Goal: Task Accomplishment & Management: Complete application form

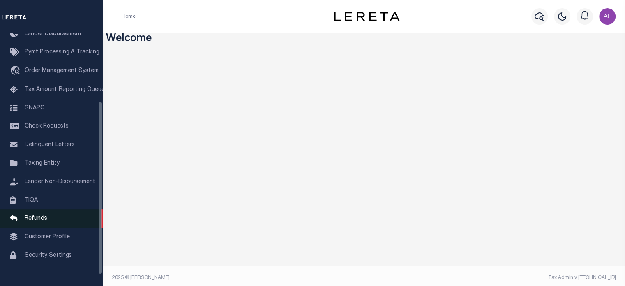
scroll to position [100, 0]
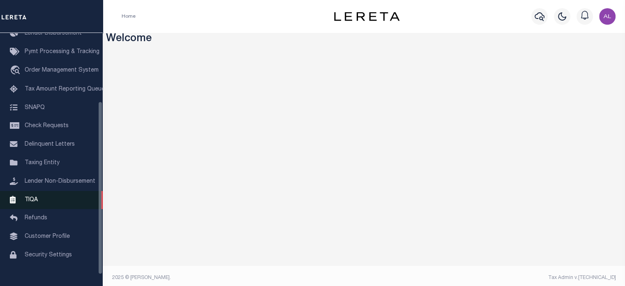
click at [44, 207] on link "TIQA" at bounding box center [51, 200] width 103 height 18
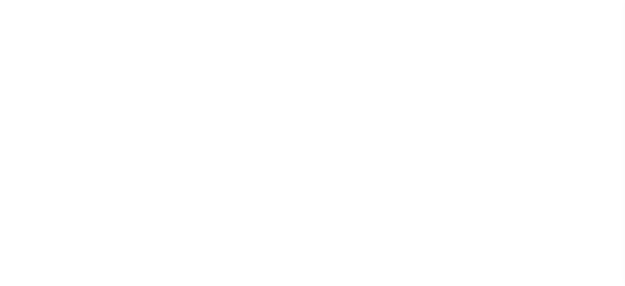
select select "200"
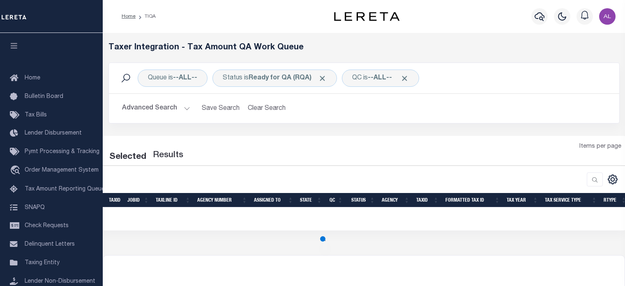
select select "200"
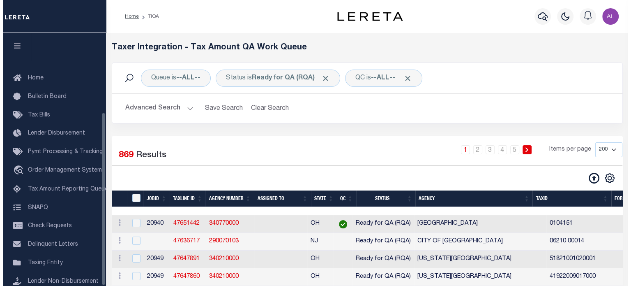
scroll to position [116, 0]
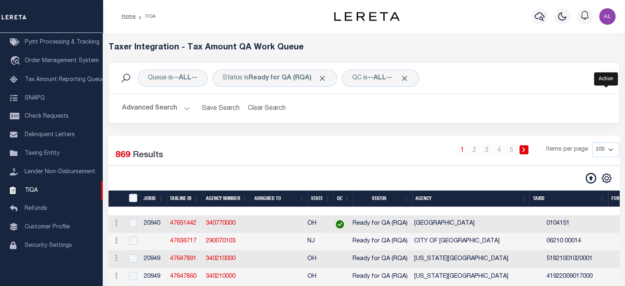
click at [588, 183] on icon at bounding box center [590, 178] width 11 height 11
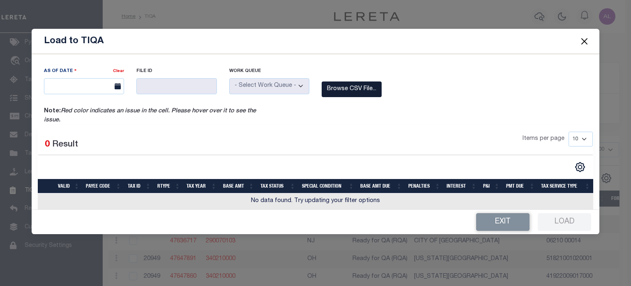
click at [355, 90] on label "Browse CSV File..." at bounding box center [352, 89] width 60 height 16
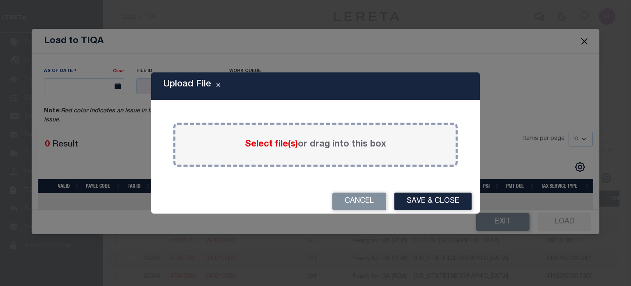
click at [272, 141] on span "Select file(s)" at bounding box center [271, 144] width 53 height 9
click at [0, 0] on input "Select file(s) or drag into this box" at bounding box center [0, 0] width 0 height 0
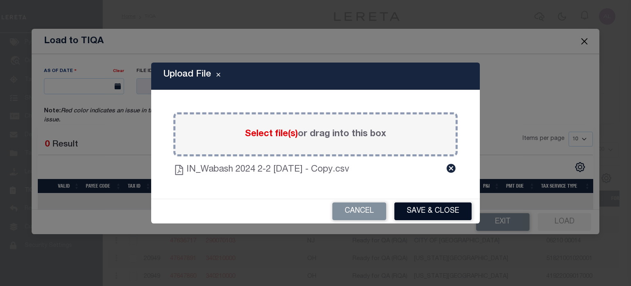
click at [435, 207] on button "Save & Close" at bounding box center [432, 211] width 77 height 18
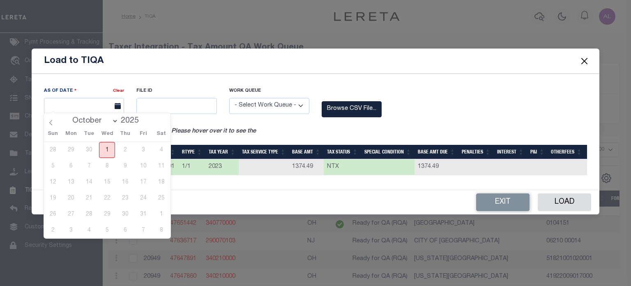
click at [106, 149] on span "1" at bounding box center [107, 150] width 16 height 16
type input "10/01/2025"
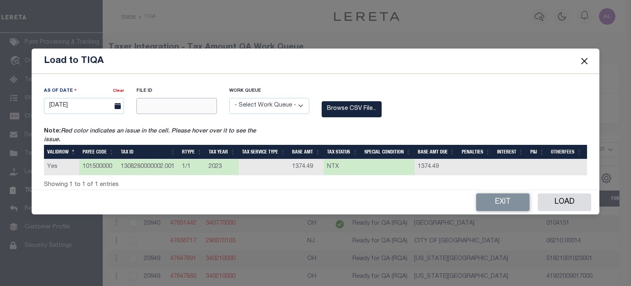
click at [177, 107] on input "text" at bounding box center [176, 106] width 80 height 16
type input "12345"
click at [261, 106] on select "- Select Work Queue - Delinquent Escrow" at bounding box center [269, 106] width 80 height 16
select select "DEL"
click at [229, 98] on select "- Select Work Queue - Delinquent Escrow" at bounding box center [269, 106] width 80 height 16
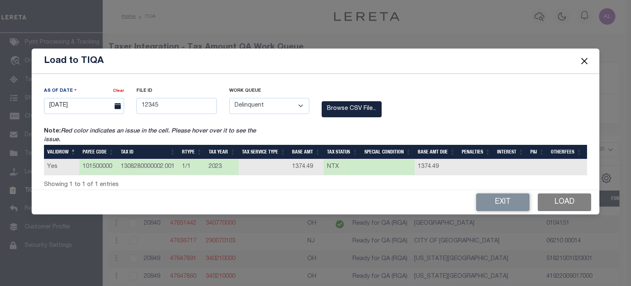
click at [555, 198] on button "Load" at bounding box center [564, 202] width 53 height 18
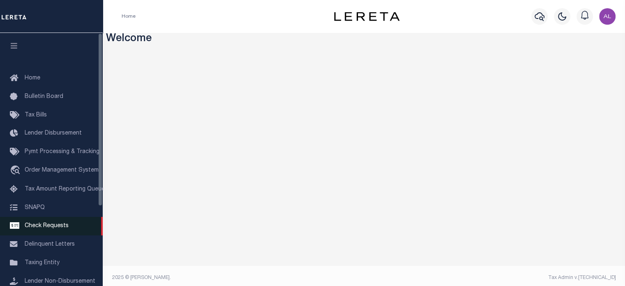
scroll to position [116, 0]
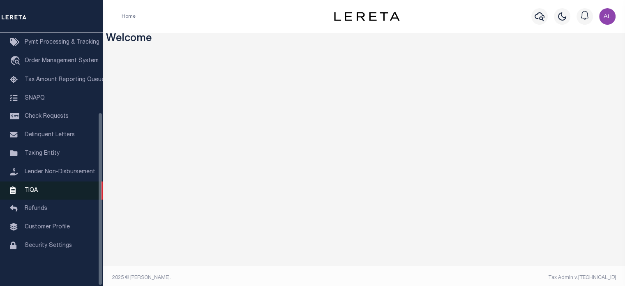
click at [41, 194] on link "TIQA" at bounding box center [51, 190] width 103 height 18
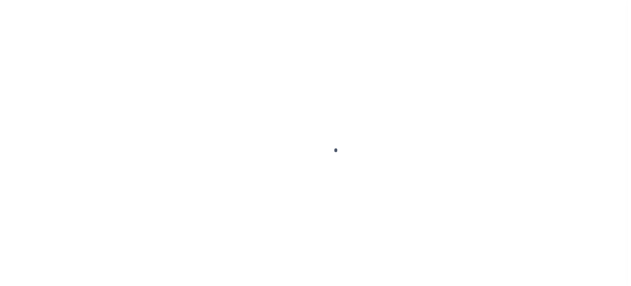
scroll to position [116, 0]
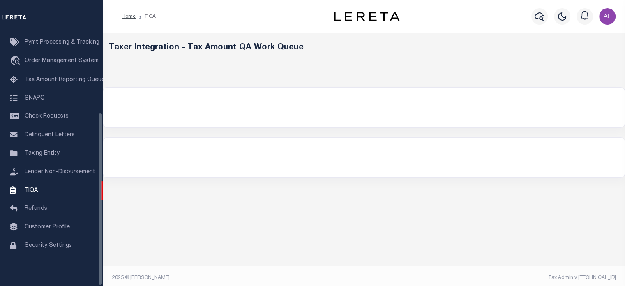
select select "200"
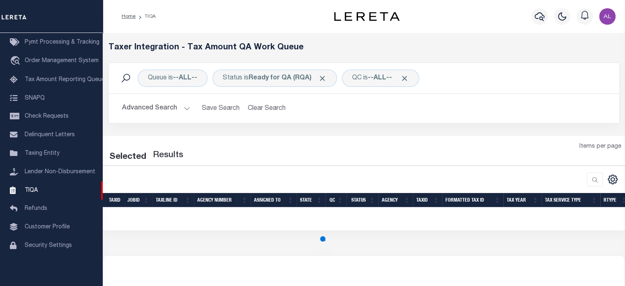
select select "200"
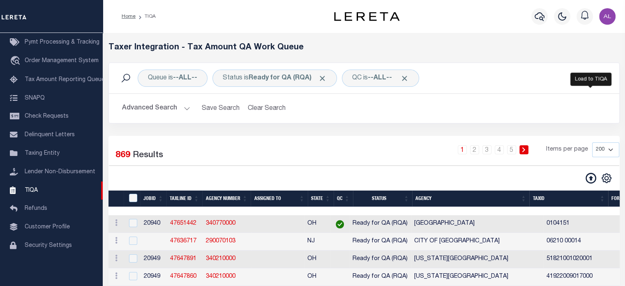
click at [590, 177] on icon at bounding box center [590, 178] width 11 height 11
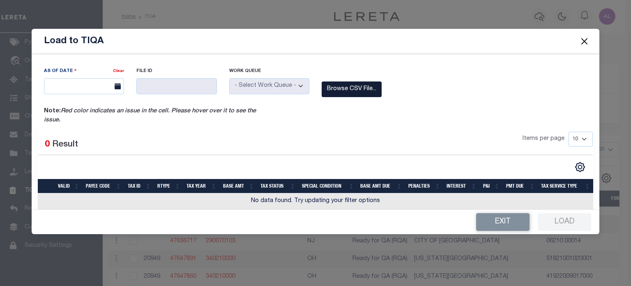
click at [366, 82] on label "Browse CSV File..." at bounding box center [352, 89] width 60 height 16
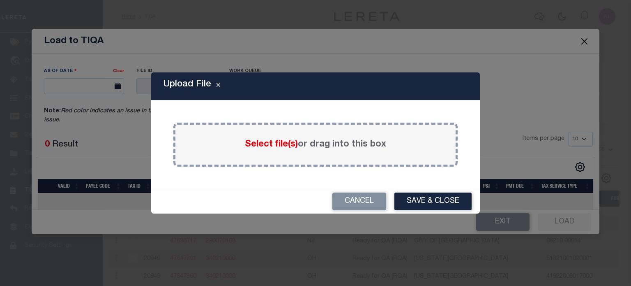
click at [268, 147] on span "Select file(s)" at bounding box center [271, 144] width 53 height 9
click at [0, 0] on input "Select file(s) or drag into this box" at bounding box center [0, 0] width 0 height 0
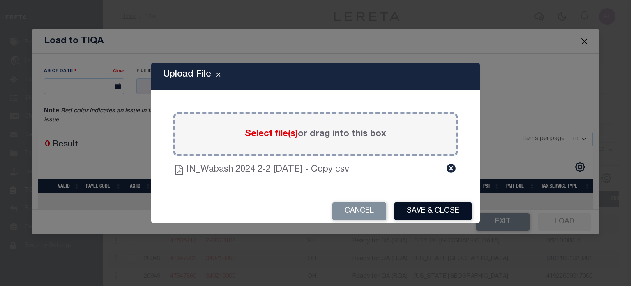
click at [409, 210] on button "Save & Close" at bounding box center [432, 211] width 77 height 18
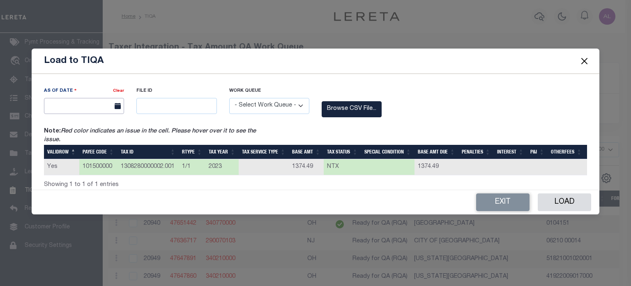
click at [89, 100] on input "text" at bounding box center [84, 106] width 80 height 16
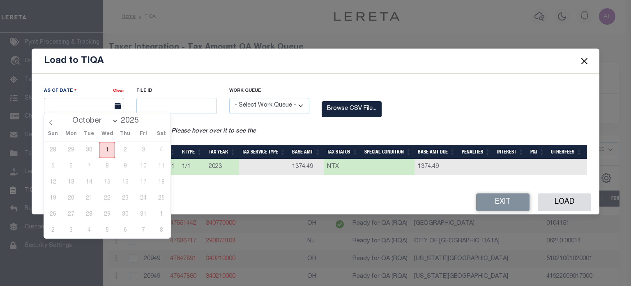
click at [103, 147] on span "1" at bounding box center [107, 150] width 16 height 16
type input "10/01/2025"
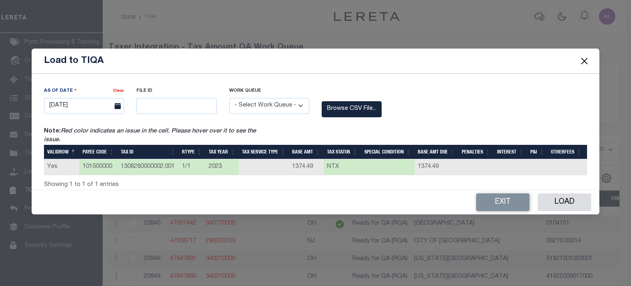
click at [189, 94] on div "File ID" at bounding box center [176, 99] width 80 height 27
click at [191, 100] on input "text" at bounding box center [176, 106] width 80 height 16
type input "12345"
click at [283, 104] on select "- Select Work Queue - Delinquent Escrow" at bounding box center [269, 106] width 80 height 16
select select "DEL"
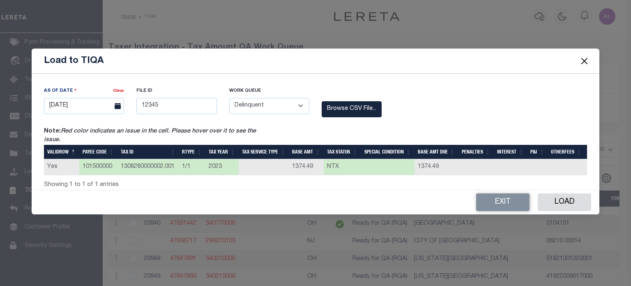
click at [229, 98] on select "- Select Work Queue - Delinquent Escrow" at bounding box center [269, 106] width 80 height 16
click at [560, 211] on button "Load" at bounding box center [564, 202] width 53 height 18
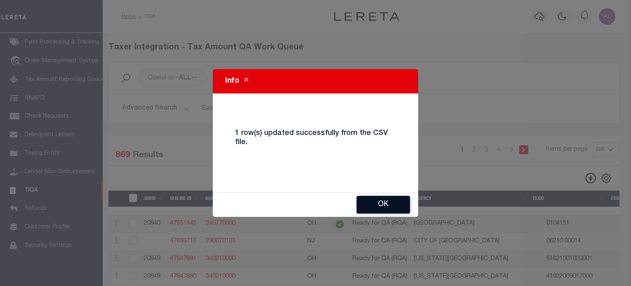
click at [389, 205] on button "Ok" at bounding box center [383, 205] width 53 height 18
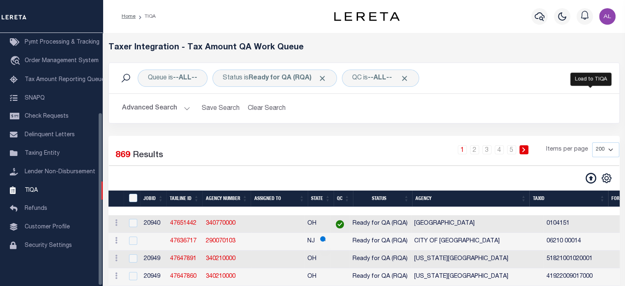
click at [591, 182] on icon at bounding box center [590, 178] width 11 height 11
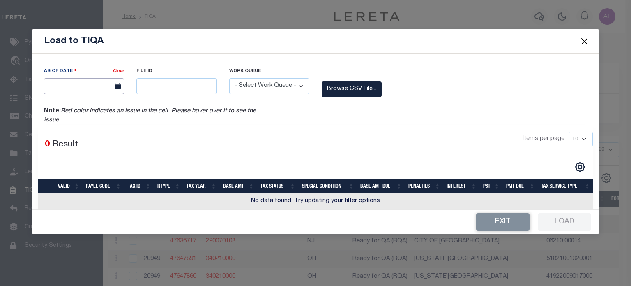
click at [89, 84] on input "text" at bounding box center [84, 86] width 80 height 16
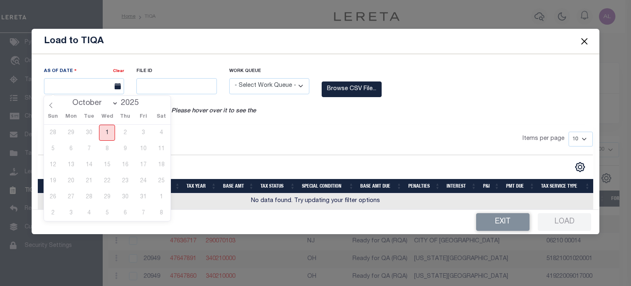
click at [108, 126] on span "1" at bounding box center [107, 132] width 16 height 16
type input "10/01/2025"
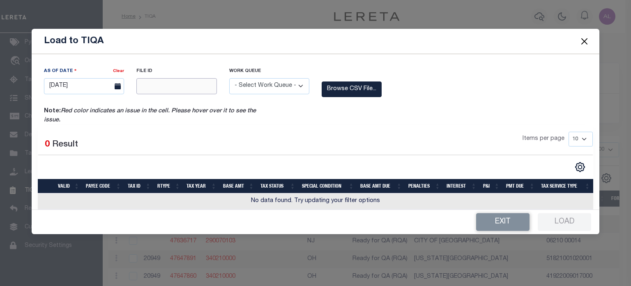
click at [164, 89] on input "text" at bounding box center [176, 86] width 80 height 16
type input "12345"
click at [262, 80] on select "- Select Work Queue - Delinquent Escrow" at bounding box center [269, 86] width 80 height 16
select select "DEL"
click at [229, 78] on select "- Select Work Queue - Delinquent Escrow" at bounding box center [269, 86] width 80 height 16
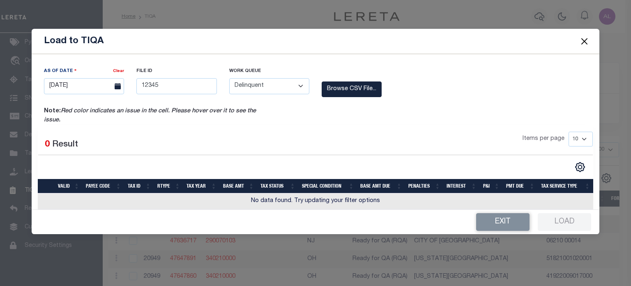
click at [362, 98] on div "As Of Date Clear 10/01/2025 File ID 12345 Work Queue - Select Work Queue -" at bounding box center [315, 87] width 555 height 40
click at [350, 89] on label "Browse CSV File..." at bounding box center [352, 89] width 60 height 16
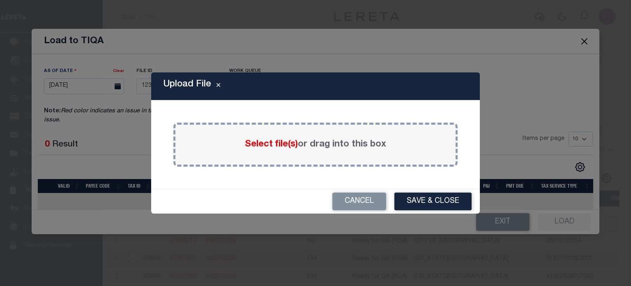
click at [266, 146] on span "Select file(s)" at bounding box center [271, 144] width 53 height 9
click at [0, 0] on input "Select file(s) or drag into this box" at bounding box center [0, 0] width 0 height 0
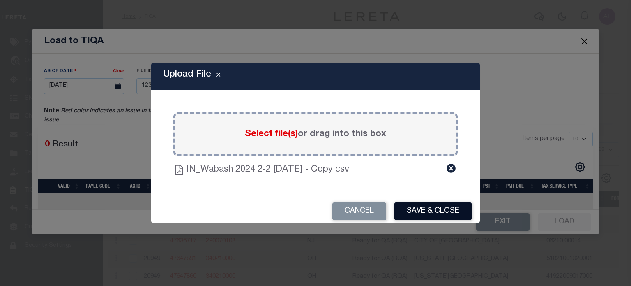
click at [439, 210] on button "Save & Close" at bounding box center [432, 211] width 77 height 18
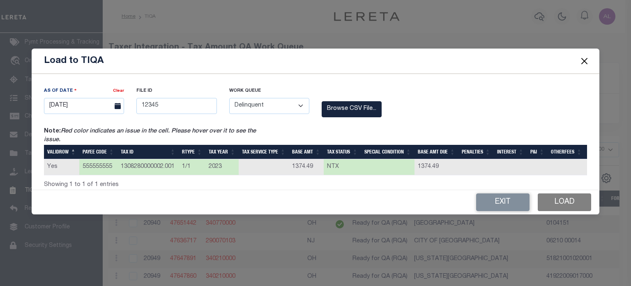
click at [549, 203] on button "Load" at bounding box center [564, 202] width 53 height 18
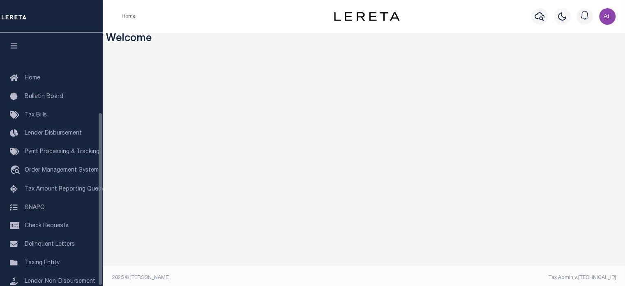
scroll to position [116, 0]
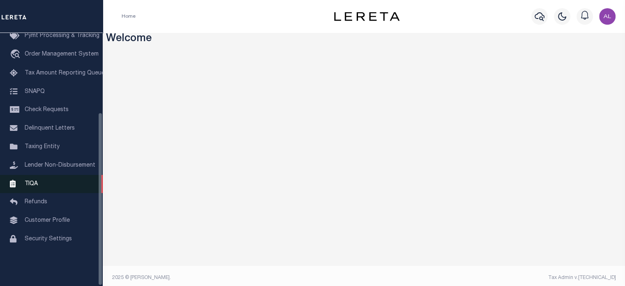
click at [51, 182] on link "TIQA" at bounding box center [51, 184] width 103 height 18
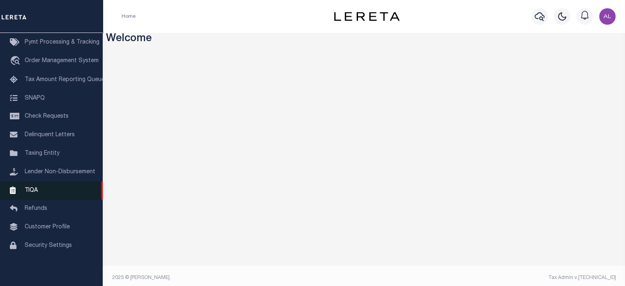
click at [51, 182] on link "TIQA" at bounding box center [51, 190] width 103 height 18
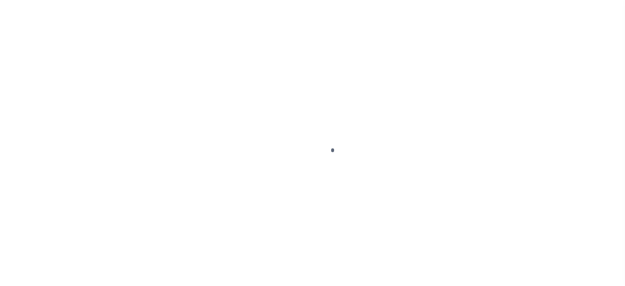
scroll to position [116, 0]
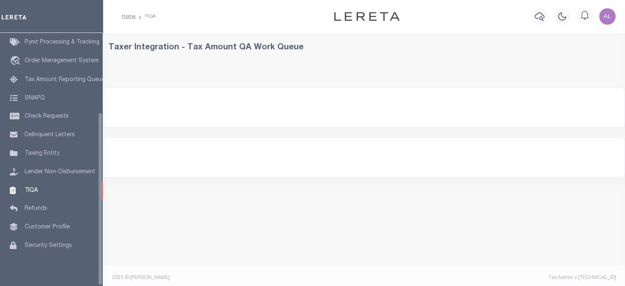
select select "200"
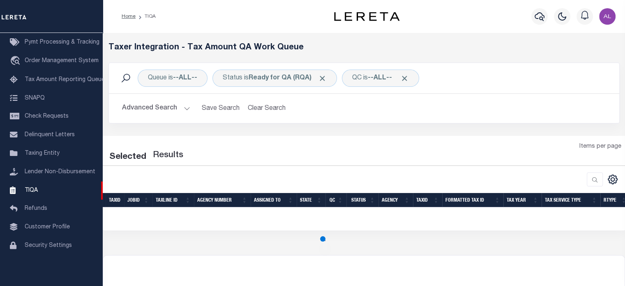
select select "200"
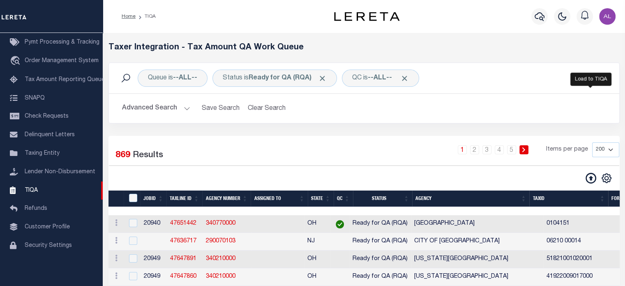
click at [588, 179] on icon at bounding box center [590, 178] width 11 height 11
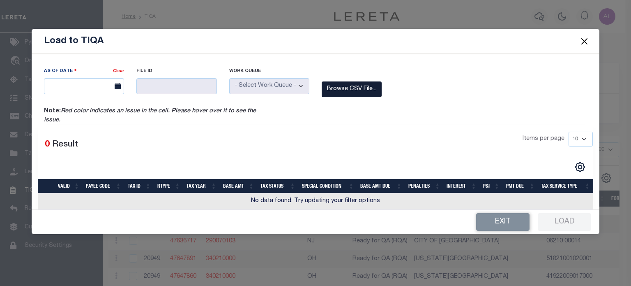
click at [341, 90] on label "Browse CSV File..." at bounding box center [352, 89] width 60 height 16
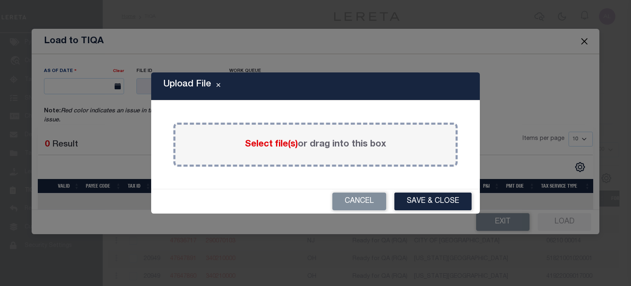
click at [269, 143] on span "Select file(s)" at bounding box center [271, 144] width 53 height 9
click at [0, 0] on input "Select file(s) or drag into this box" at bounding box center [0, 0] width 0 height 0
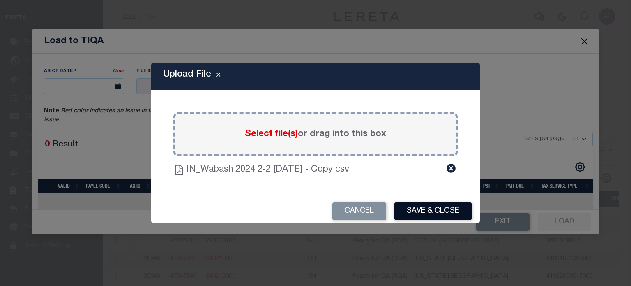
click at [433, 203] on button "Save & Close" at bounding box center [432, 211] width 77 height 18
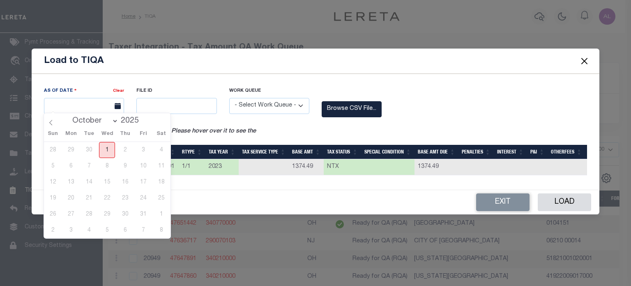
click at [108, 154] on span "1" at bounding box center [107, 150] width 16 height 16
type input "10/01/2025"
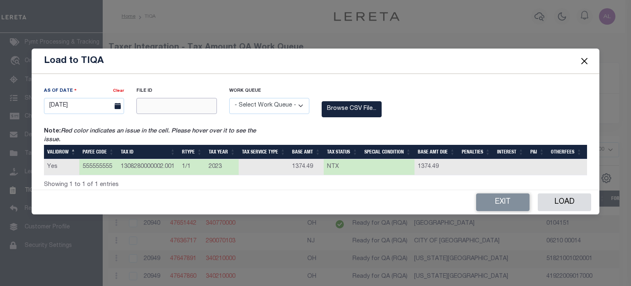
click at [178, 105] on input "text" at bounding box center [176, 106] width 80 height 16
type input "12345"
click at [279, 95] on div "Work Queue - Select Work Queue - Delinquent Escrow" at bounding box center [269, 99] width 80 height 27
click at [280, 101] on select "- Select Work Queue - Delinquent Escrow" at bounding box center [269, 106] width 80 height 16
select select "DEL"
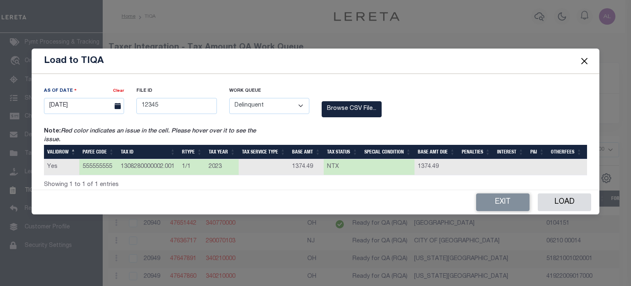
click at [229, 98] on select "- Select Work Queue - Delinquent Escrow" at bounding box center [269, 106] width 80 height 16
click at [568, 203] on button "Load" at bounding box center [564, 202] width 53 height 18
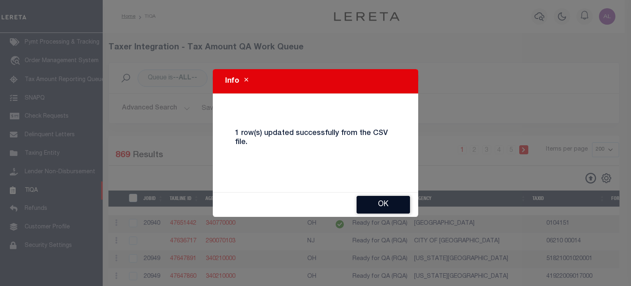
click at [375, 203] on button "Ok" at bounding box center [383, 205] width 53 height 18
